Goal: Task Accomplishment & Management: Manage account settings

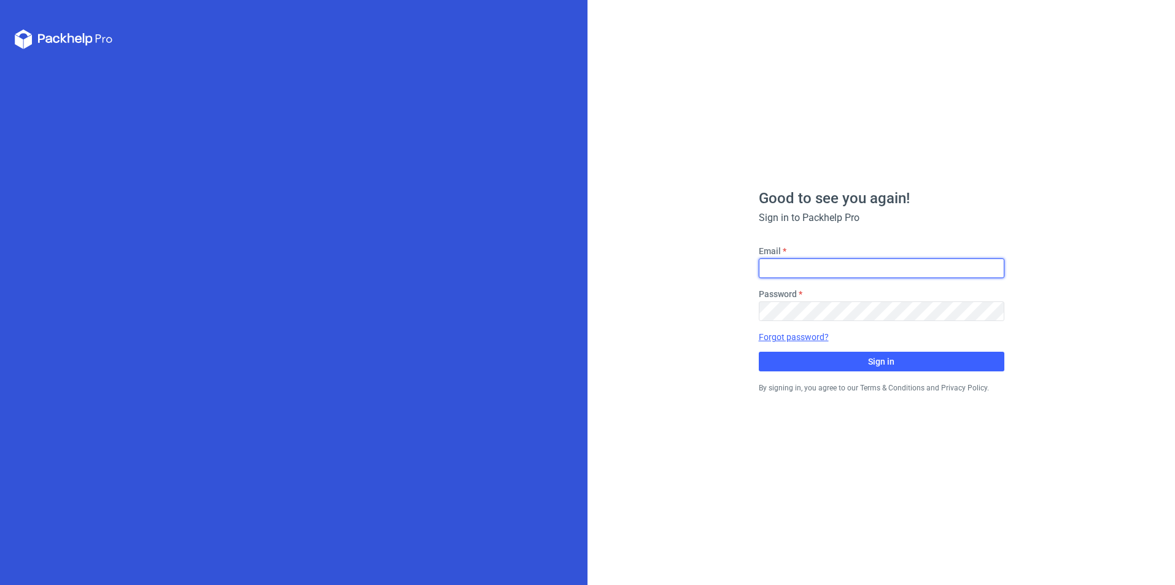
drag, startPoint x: 783, startPoint y: 276, endPoint x: 771, endPoint y: 271, distance: 12.4
click at [783, 276] on input "Email" at bounding box center [882, 268] width 246 height 20
click at [793, 271] on input "Email" at bounding box center [882, 268] width 246 height 20
type input "[EMAIL_ADDRESS][DOMAIN_NAME]"
drag, startPoint x: 920, startPoint y: 266, endPoint x: 719, endPoint y: 273, distance: 201.5
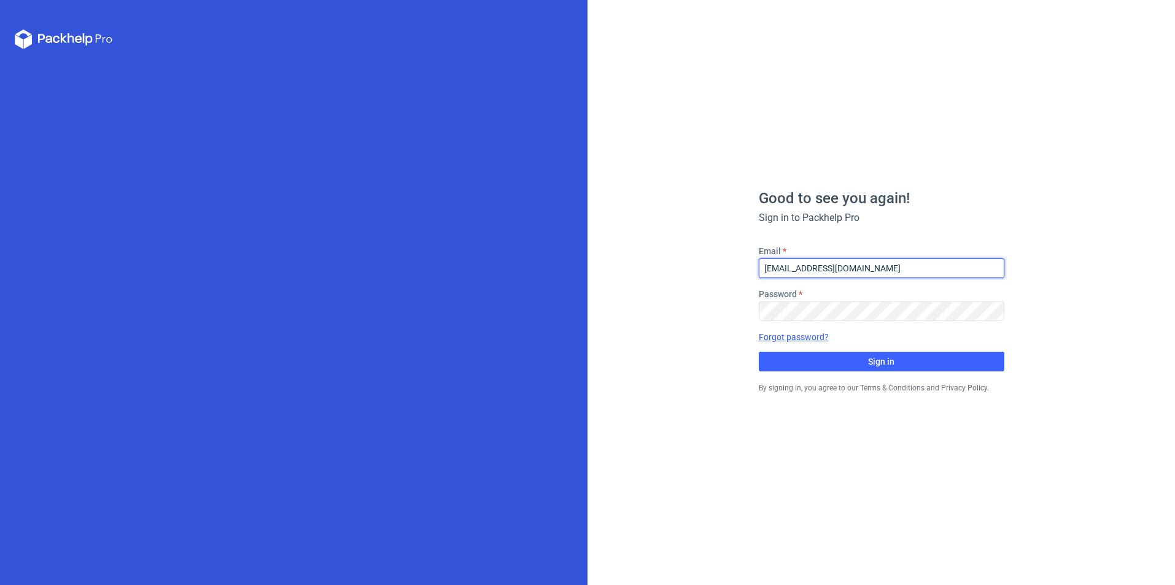
click at [719, 273] on div "Good to see you again! Sign in to Packhelp Pro Email [EMAIL_ADDRESS][DOMAIN_NAM…" at bounding box center [882, 292] width 588 height 585
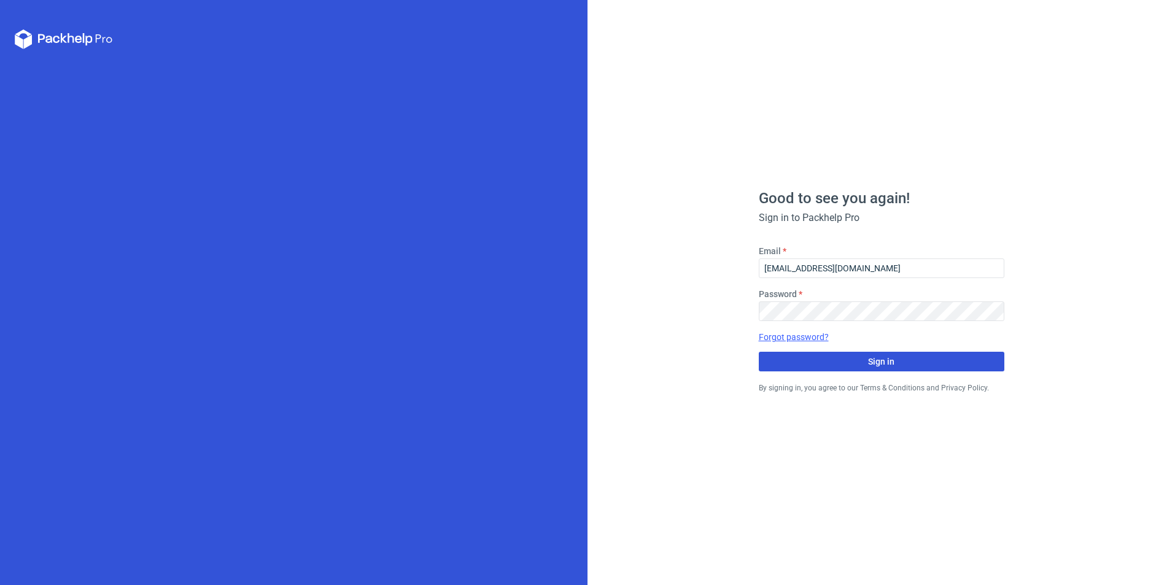
click at [858, 357] on button "Sign in" at bounding box center [882, 362] width 246 height 20
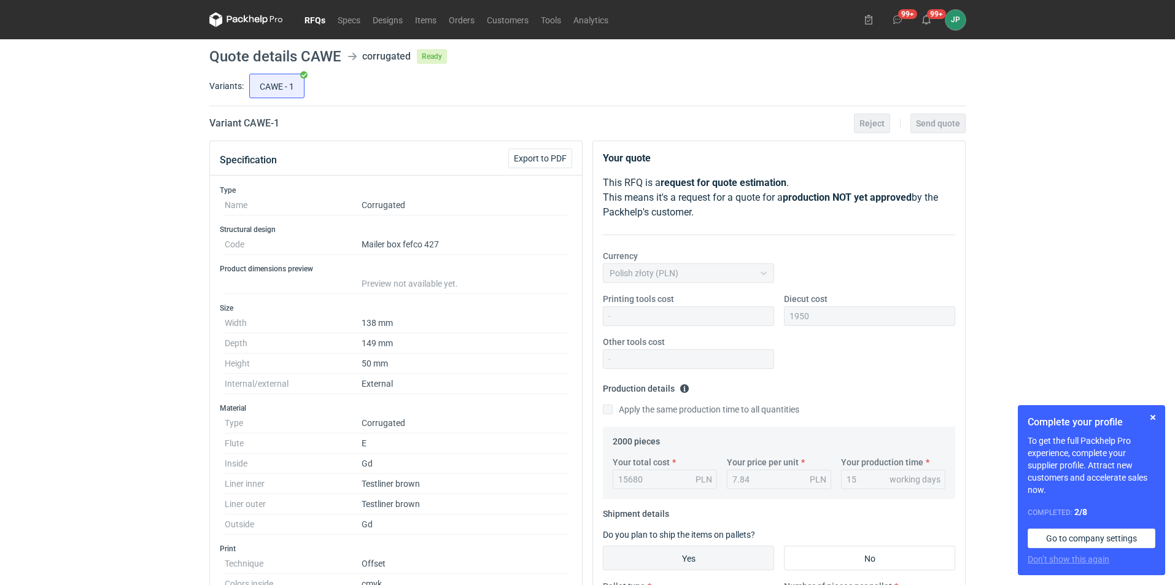
click at [312, 18] on link "RFQs" at bounding box center [314, 19] width 33 height 15
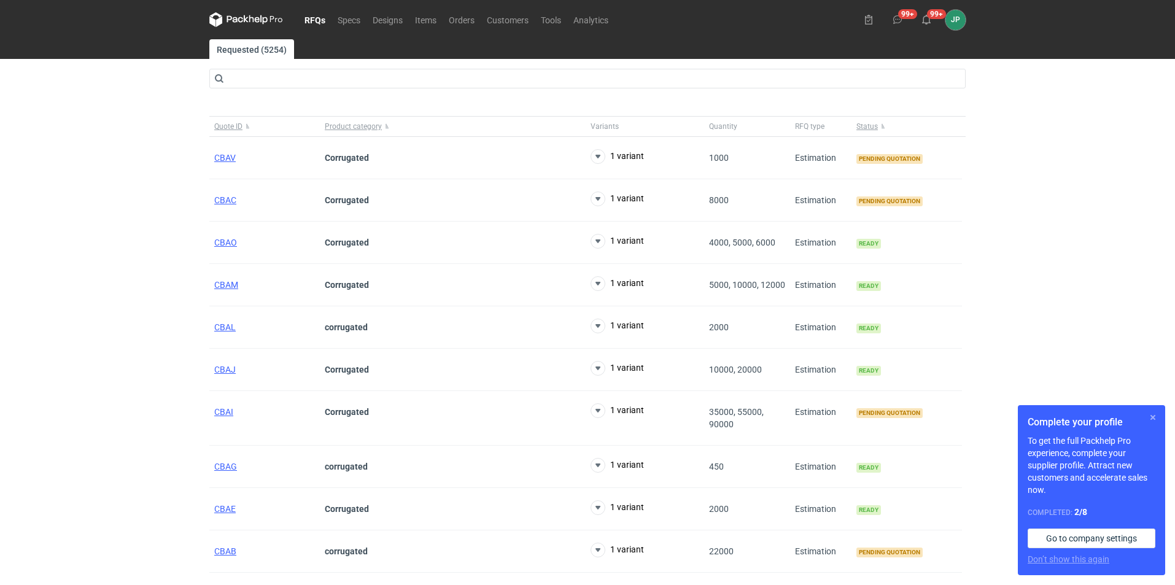
click at [1158, 421] on button "button" at bounding box center [1153, 417] width 15 height 15
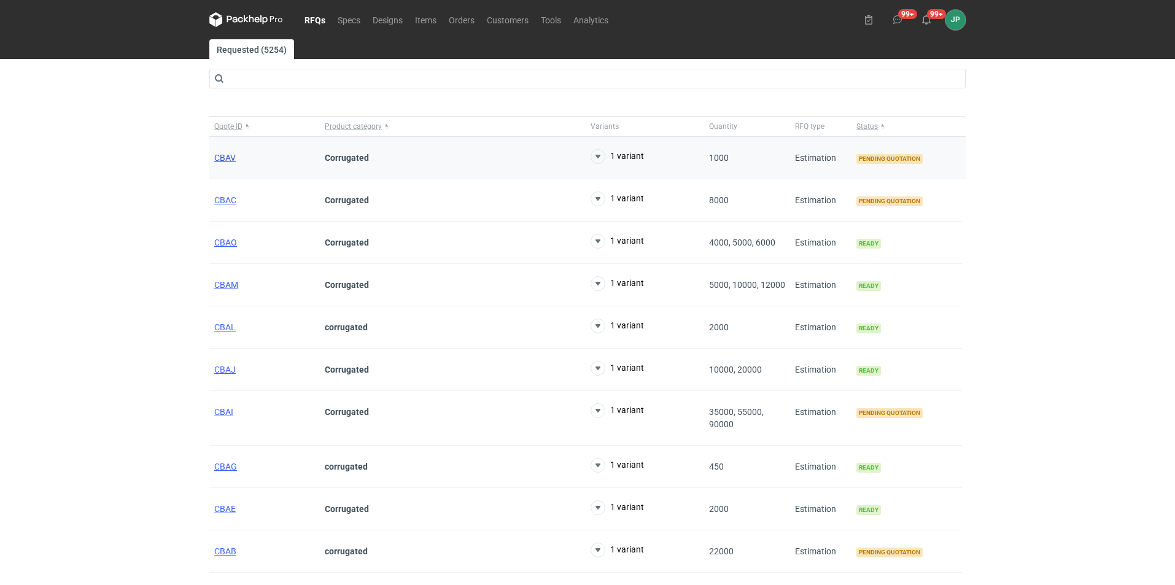
click at [219, 157] on span "CBAV" at bounding box center [224, 158] width 21 height 10
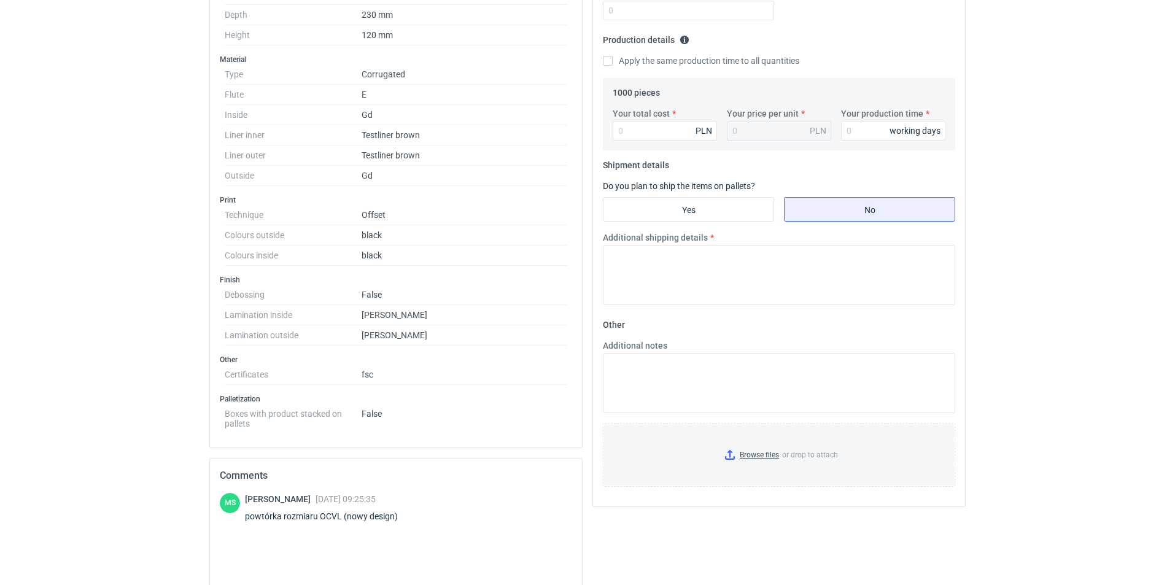
scroll to position [516, 0]
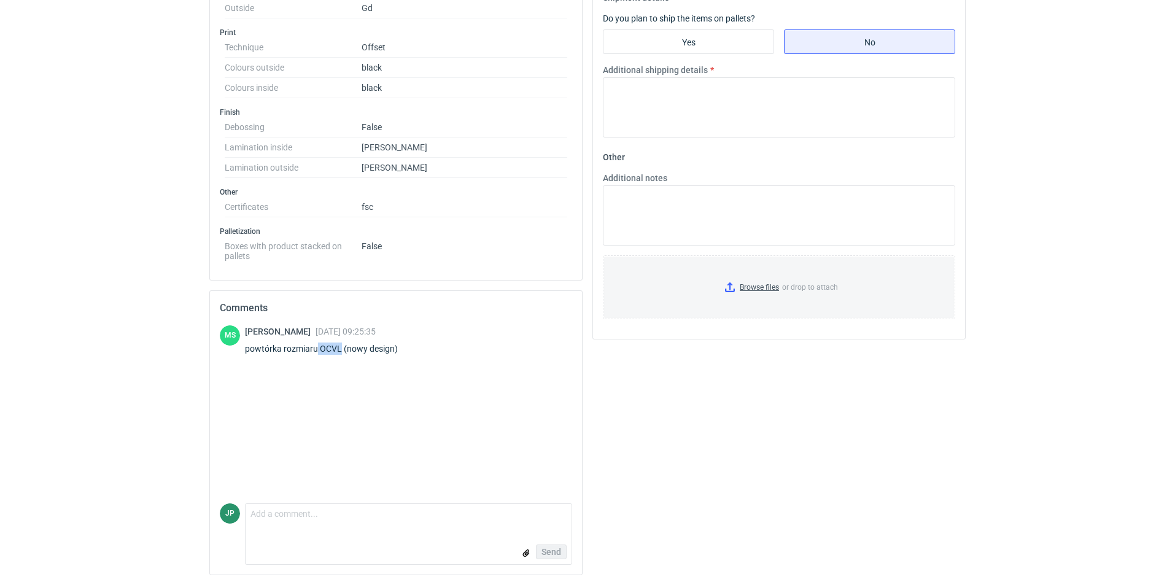
drag, startPoint x: 316, startPoint y: 348, endPoint x: 339, endPoint y: 348, distance: 23.3
click at [339, 348] on div "powtórka rozmiaru OCVL (nowy design)" at bounding box center [329, 349] width 168 height 12
copy div "OCVL"
drag, startPoint x: 374, startPoint y: 354, endPoint x: 245, endPoint y: 354, distance: 128.9
click at [245, 354] on div "[PERSON_NAME] [DATE] 09:25:35 powtórka rozmiaru OCVL (nowy design)" at bounding box center [396, 342] width 352 height 34
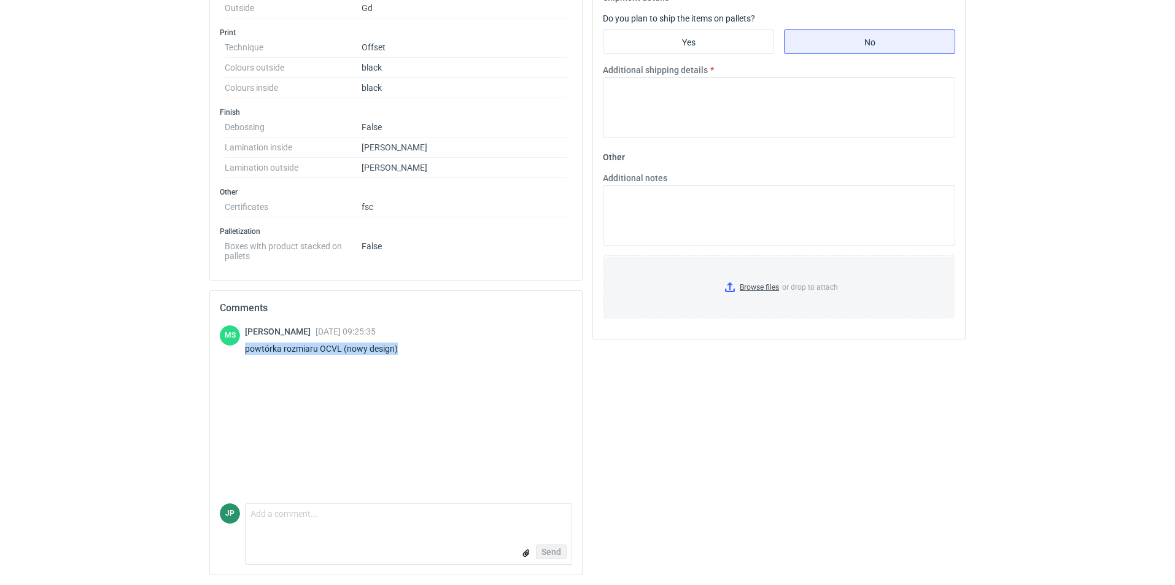
copy div "powtórka rozmiaru OCVL (nowy design)"
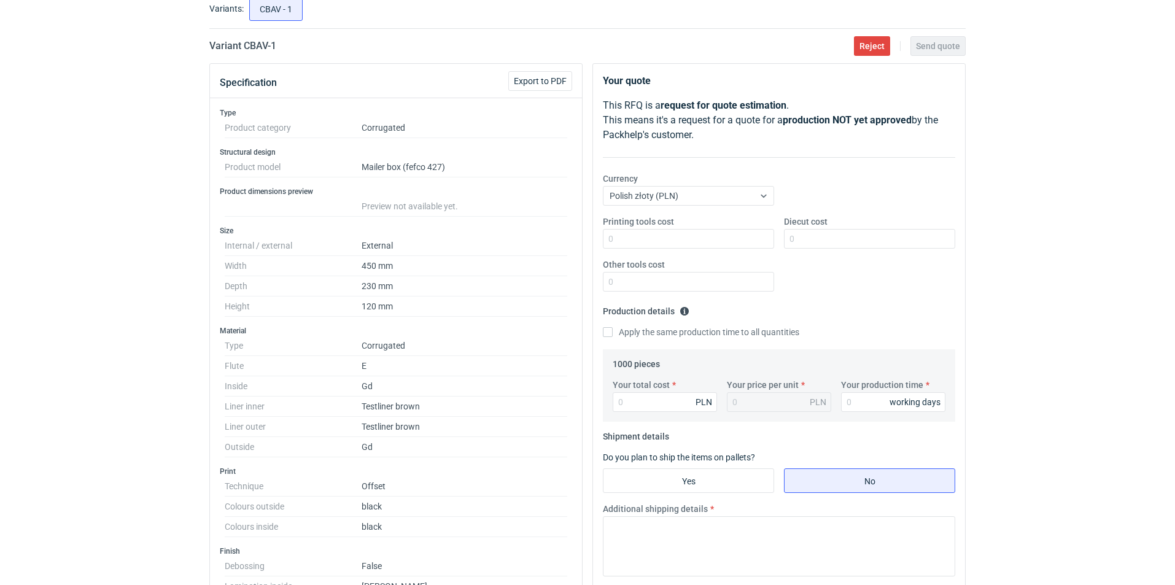
scroll to position [0, 0]
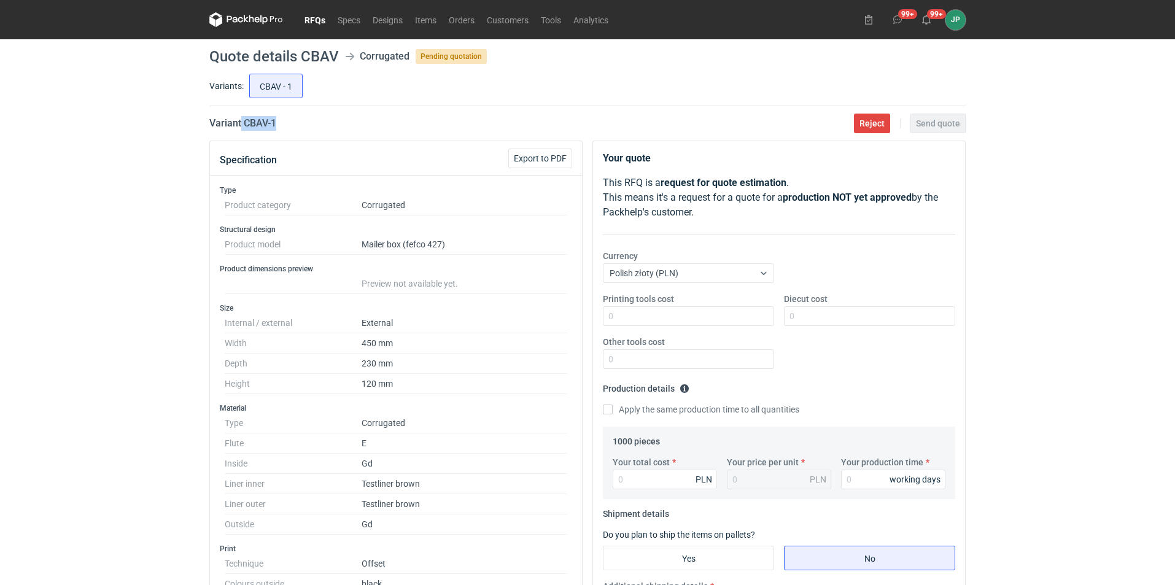
drag, startPoint x: 280, startPoint y: 120, endPoint x: 242, endPoint y: 117, distance: 38.2
click at [242, 117] on h2 "Variant CBAV - 1" at bounding box center [242, 123] width 67 height 15
copy h2 "CBAV - 1"
